Goal: Transaction & Acquisition: Purchase product/service

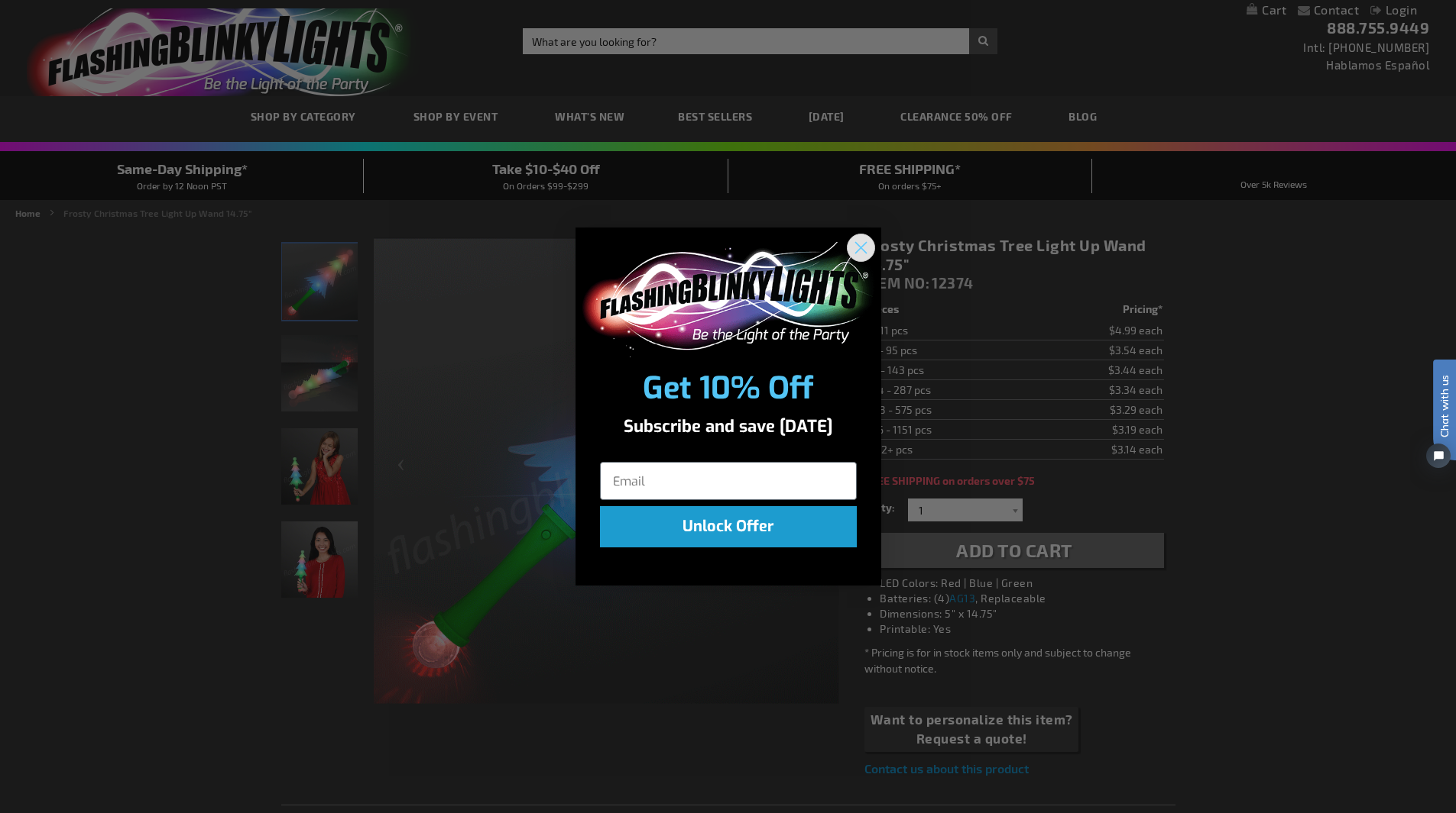
click at [859, 246] on icon "Close dialog" at bounding box center [861, 248] width 11 height 11
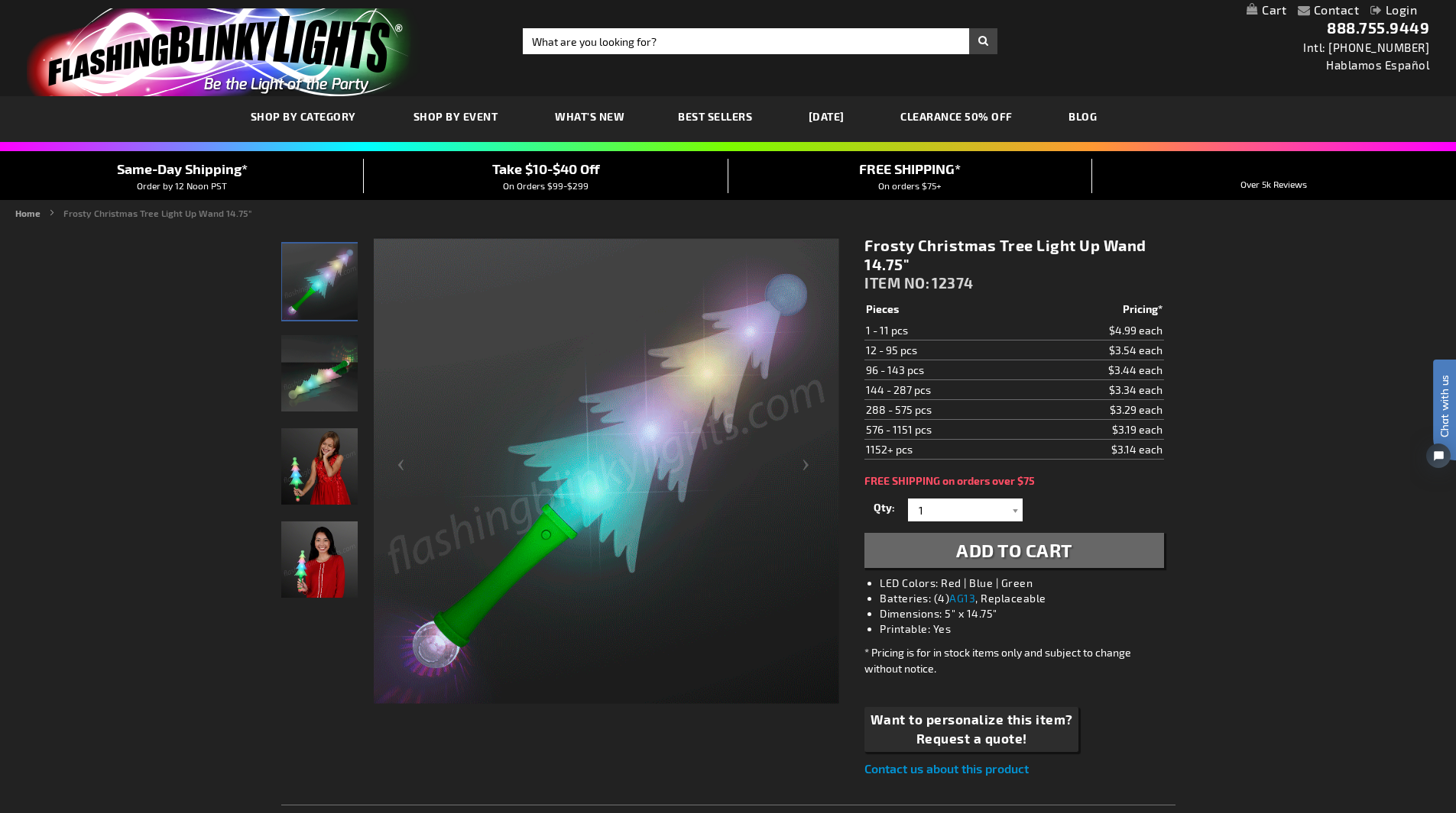
click at [305, 481] on img "Girl displaying Light Up Frosty Christmas Tree LED Wand" at bounding box center [319, 467] width 76 height 76
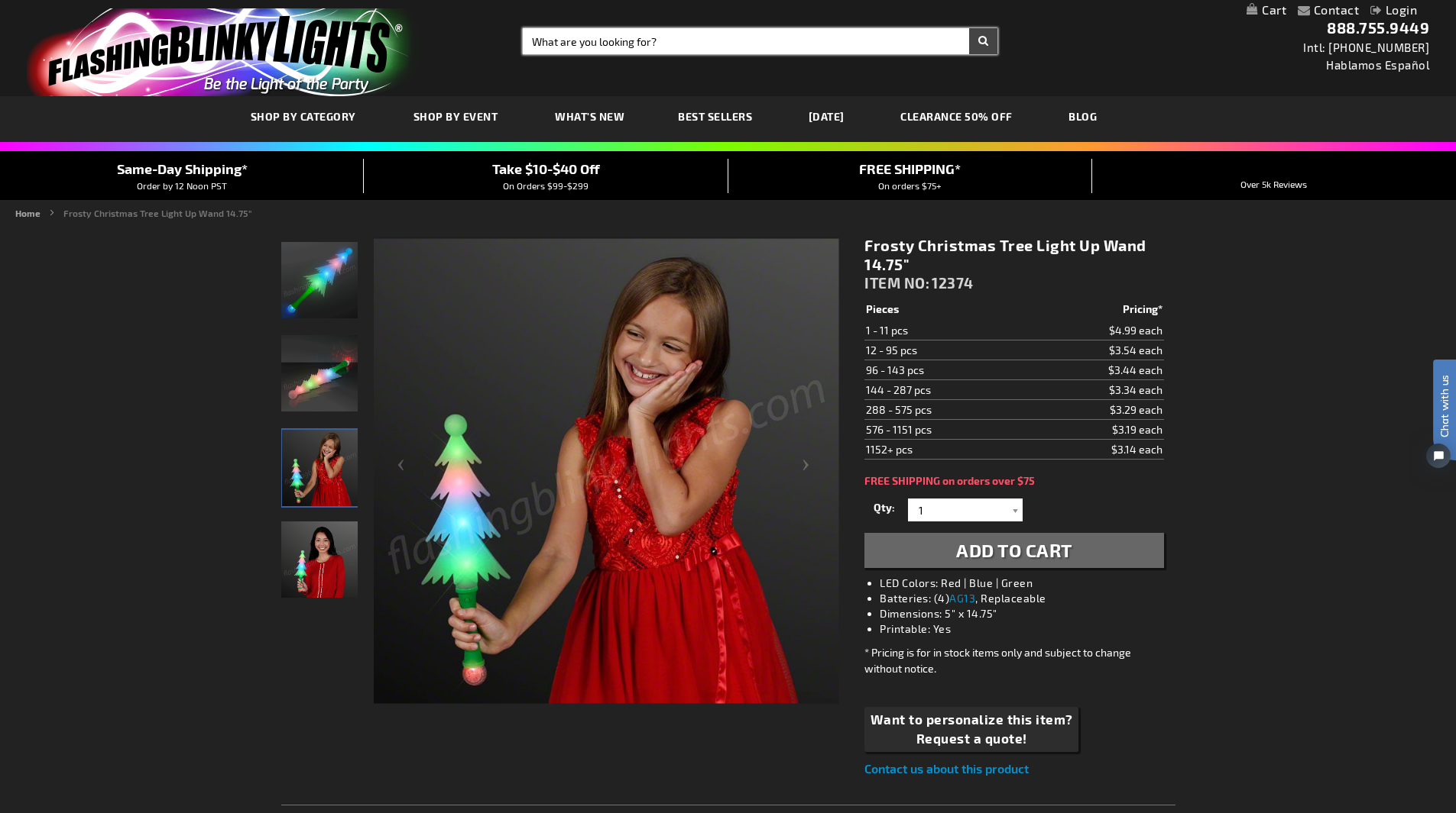
click at [709, 38] on input "Search" at bounding box center [760, 41] width 474 height 26
type input "christmas wands"
click at [969, 28] on button "Search" at bounding box center [982, 41] width 28 height 26
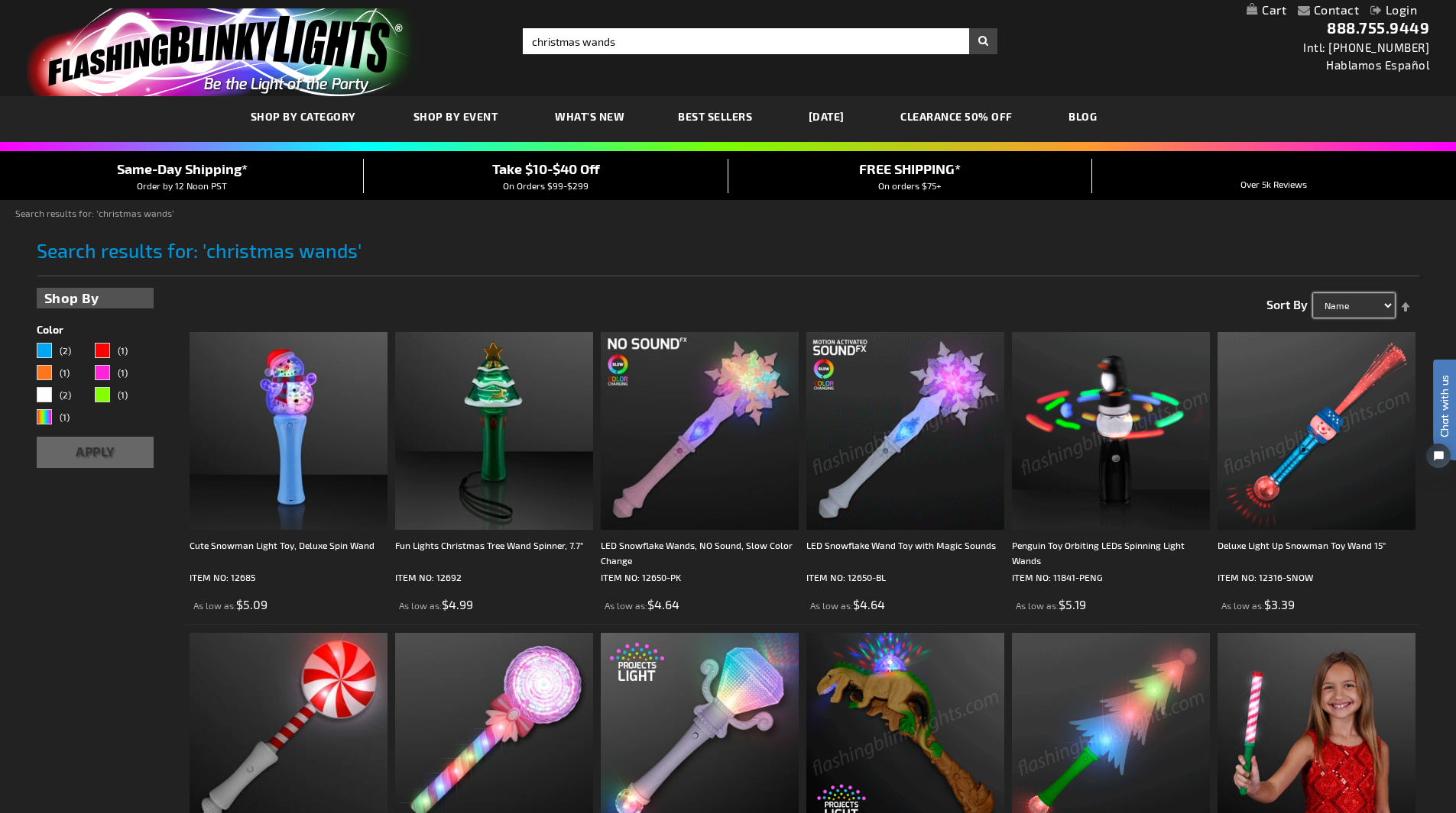
click at [1373, 293] on select "Name Price Best Sellers Relevance" at bounding box center [1353, 305] width 82 height 25
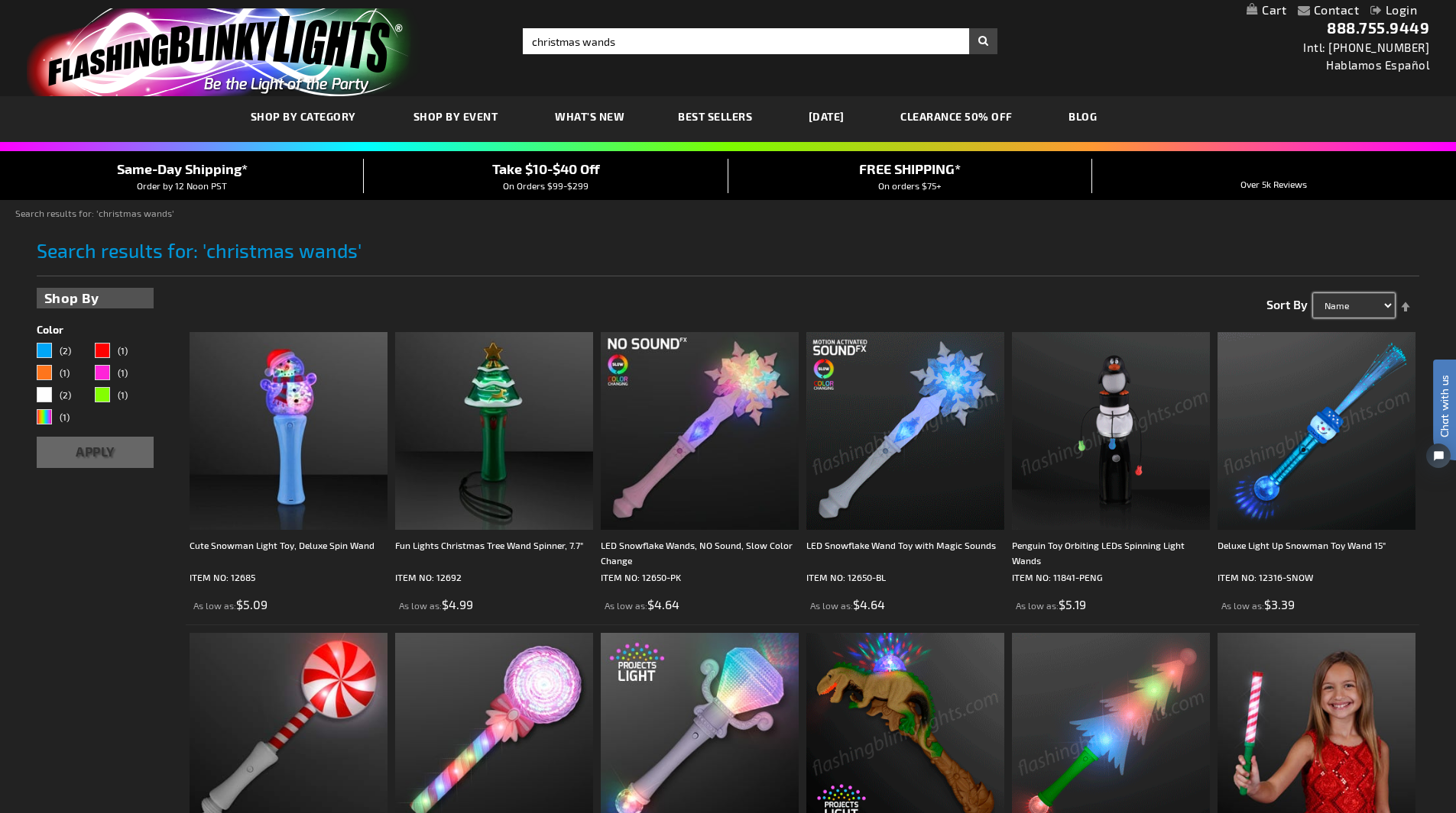
select select "price"
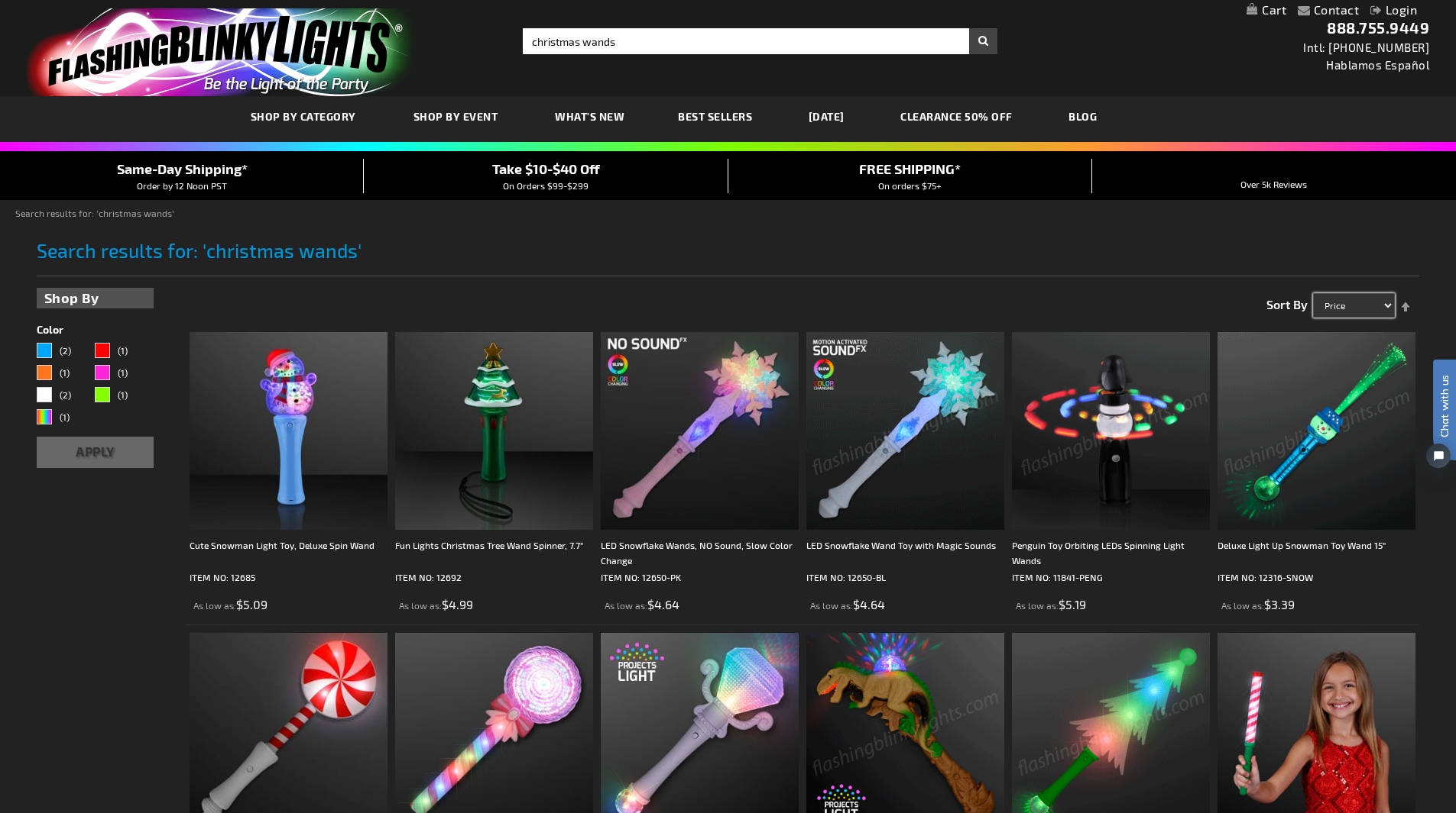
click at [1312, 293] on select "Name Price Best Sellers Relevance" at bounding box center [1353, 305] width 82 height 25
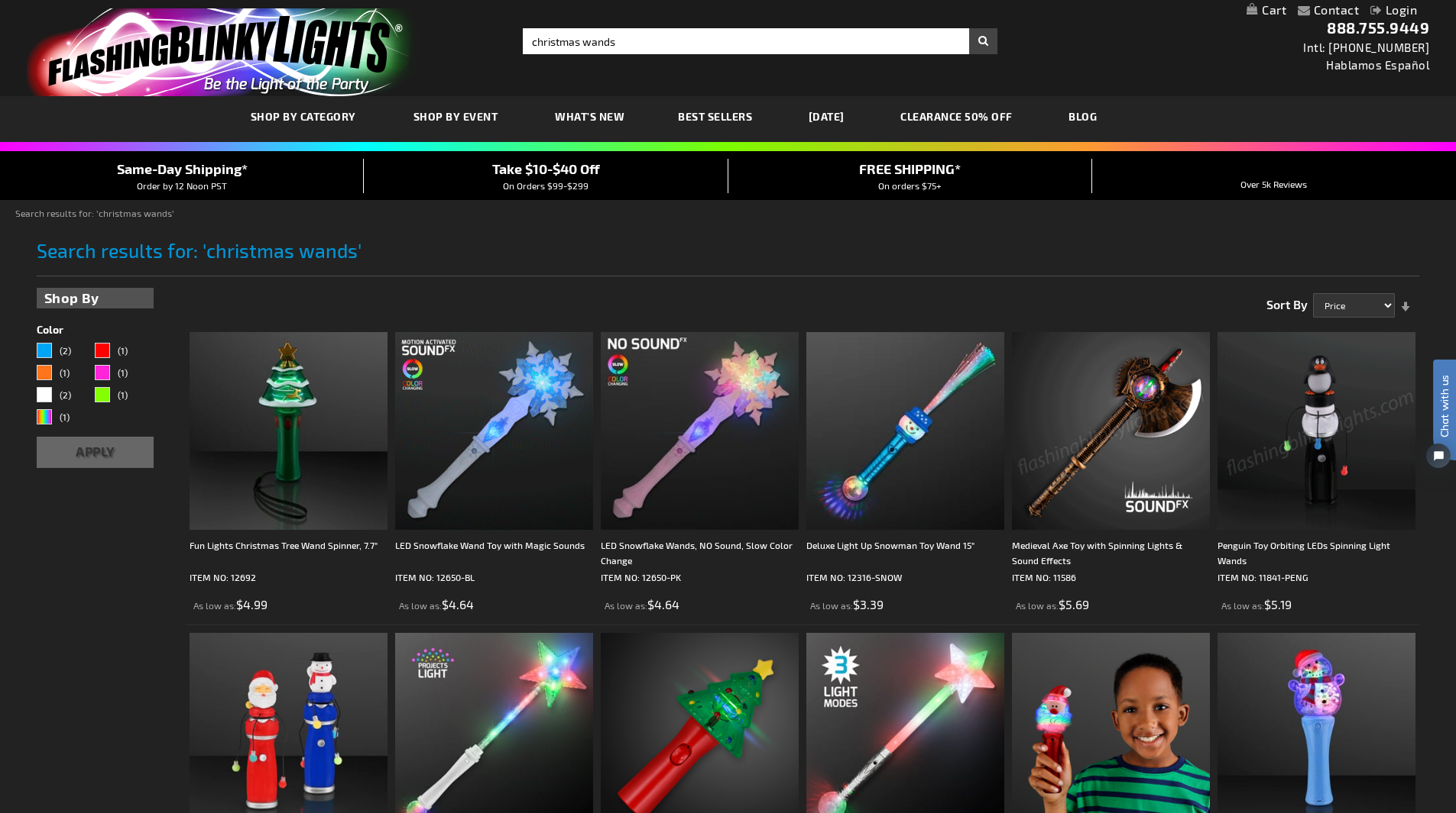
click at [1407, 300] on link "Set Ascending Direction" at bounding box center [1405, 298] width 22 height 25
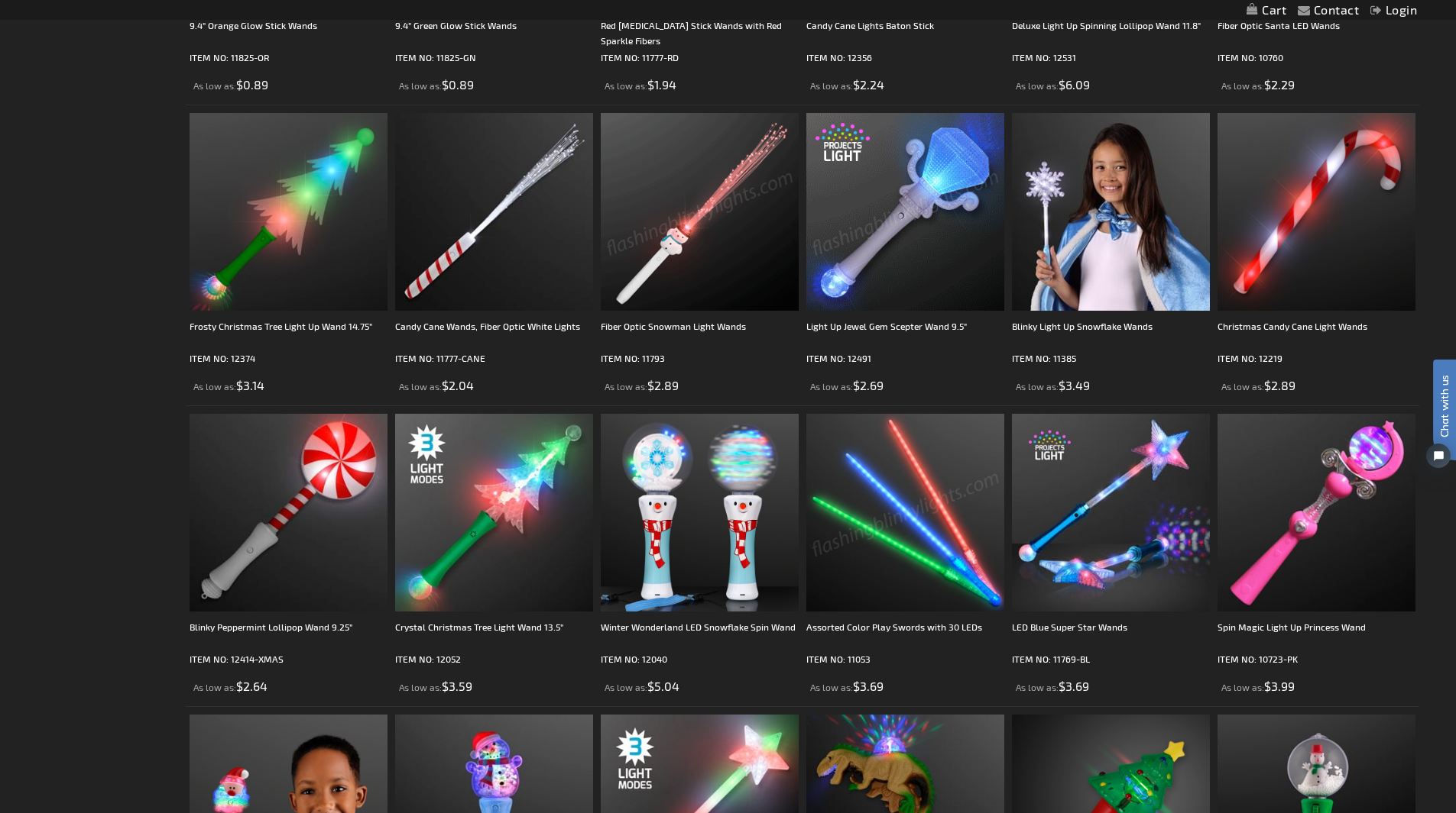
scroll to position [229, 0]
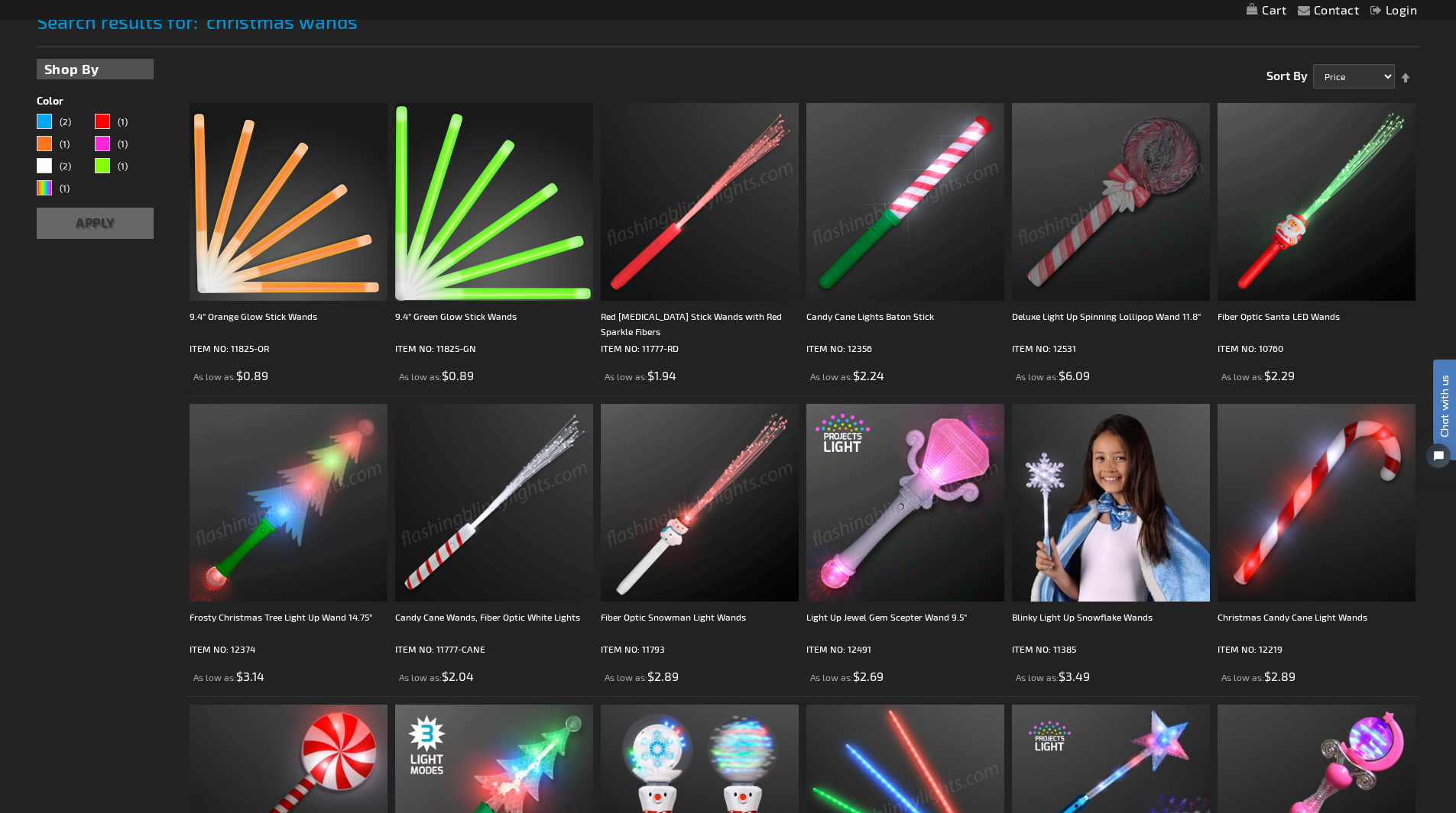
click at [313, 541] on img at bounding box center [289, 503] width 198 height 198
